Goal: Information Seeking & Learning: Learn about a topic

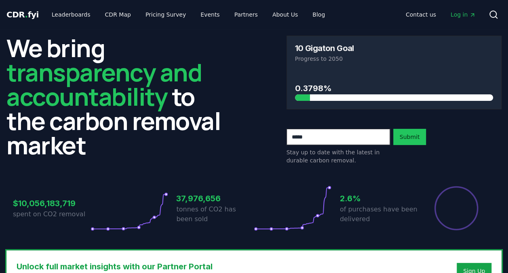
click at [253, 85] on div "We bring transparency and accountability to the carbon removal market 10 Gigato…" at bounding box center [253, 100] width 495 height 129
click at [474, 159] on div "Stay up to date with the latest in durable carbon removal. Submit" at bounding box center [395, 147] width 216 height 36
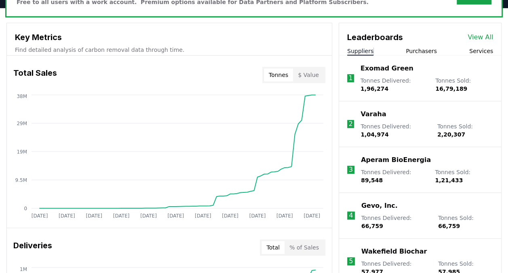
scroll to position [275, 0]
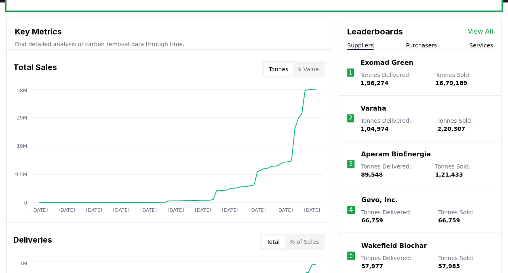
scroll to position [282, 0]
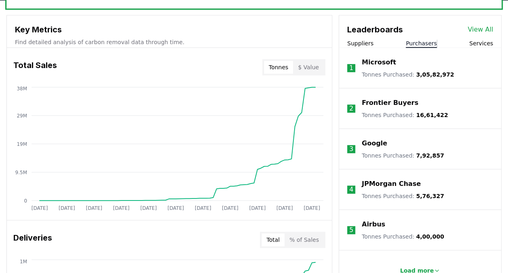
click at [420, 43] on button "Purchasers" at bounding box center [421, 43] width 31 height 8
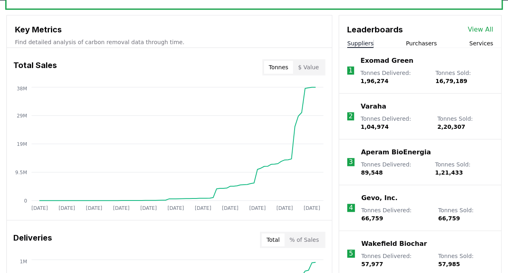
click at [369, 46] on button "Suppliers" at bounding box center [360, 43] width 26 height 8
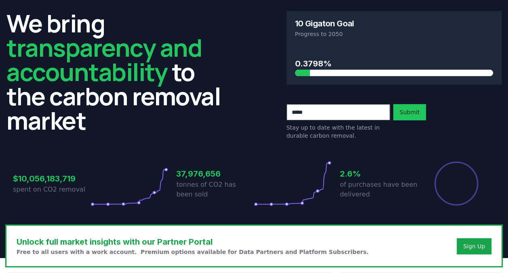
scroll to position [0, 0]
